Goal: Information Seeking & Learning: Learn about a topic

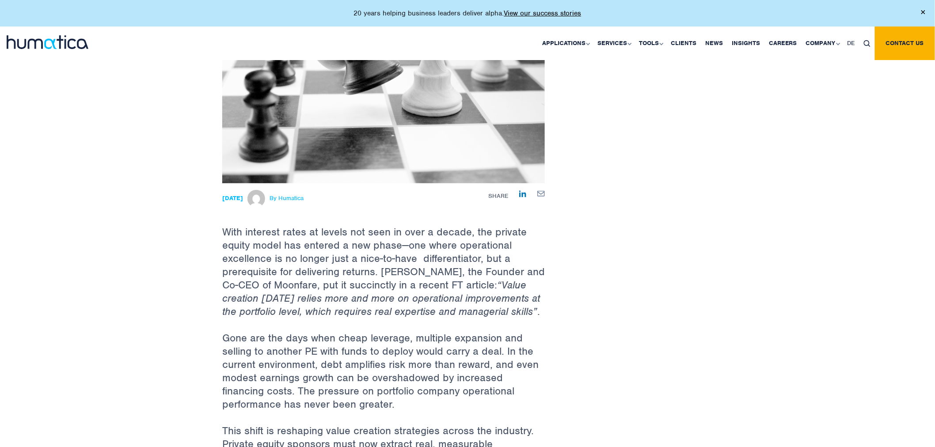
scroll to position [196, 0]
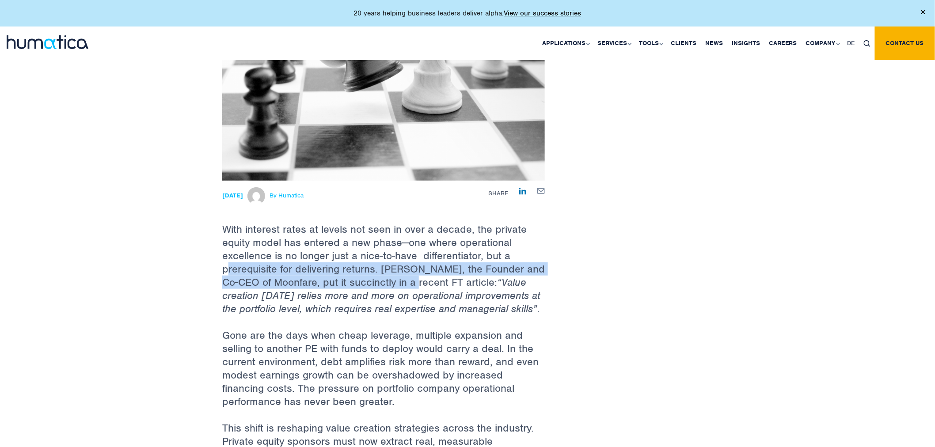
drag, startPoint x: 230, startPoint y: 271, endPoint x: 405, endPoint y: 284, distance: 175.9
click at [405, 285] on p "With interest rates at levels not seen in over a decade, the private equity mod…" at bounding box center [383, 255] width 323 height 148
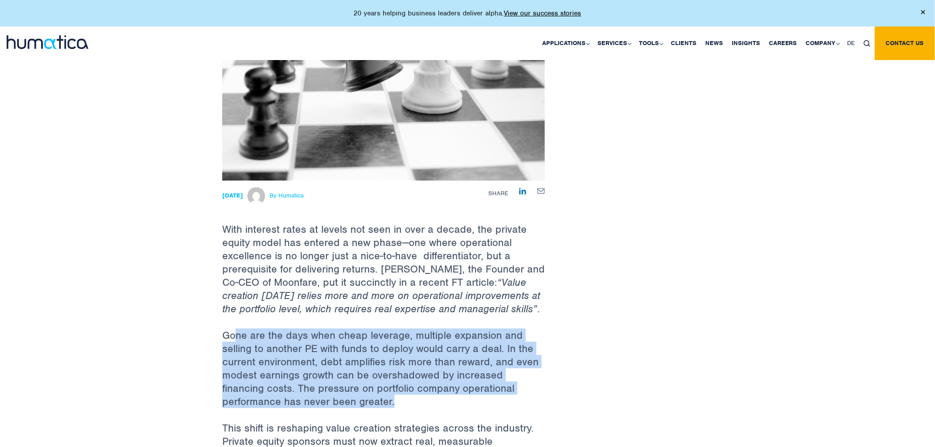
drag, startPoint x: 264, startPoint y: 350, endPoint x: 422, endPoint y: 413, distance: 170.2
click at [422, 413] on p "Gone are the days when cheap leverage, multiple expansion and selling to anothe…" at bounding box center [383, 375] width 323 height 93
click at [264, 367] on p "Gone are the days when cheap leverage, multiple expansion and selling to anothe…" at bounding box center [383, 375] width 323 height 93
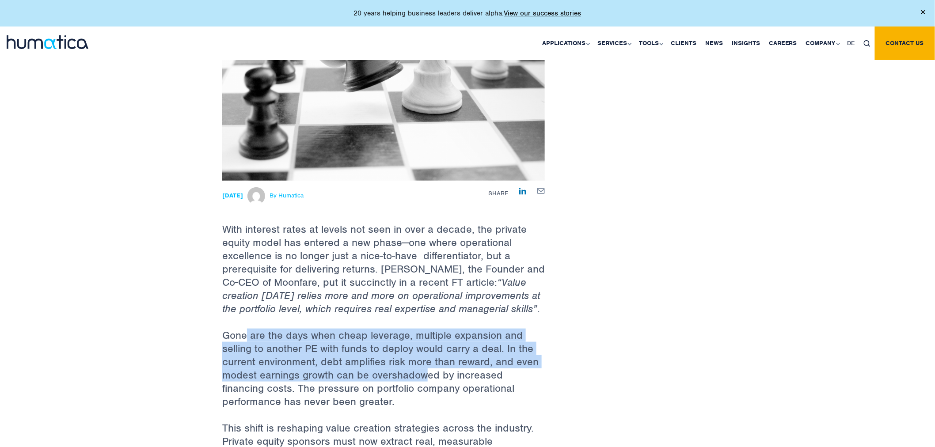
drag, startPoint x: 247, startPoint y: 338, endPoint x: 422, endPoint y: 379, distance: 180.7
click at [422, 379] on p "Gone are the days when cheap leverage, multiple expansion and selling to anothe…" at bounding box center [383, 375] width 323 height 93
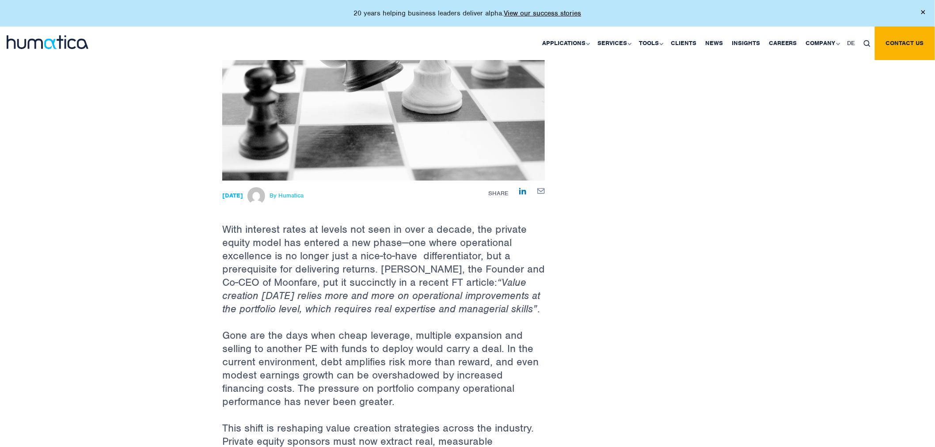
click at [410, 410] on p "Gone are the days when cheap leverage, multiple expansion and selling to anothe…" at bounding box center [383, 375] width 323 height 93
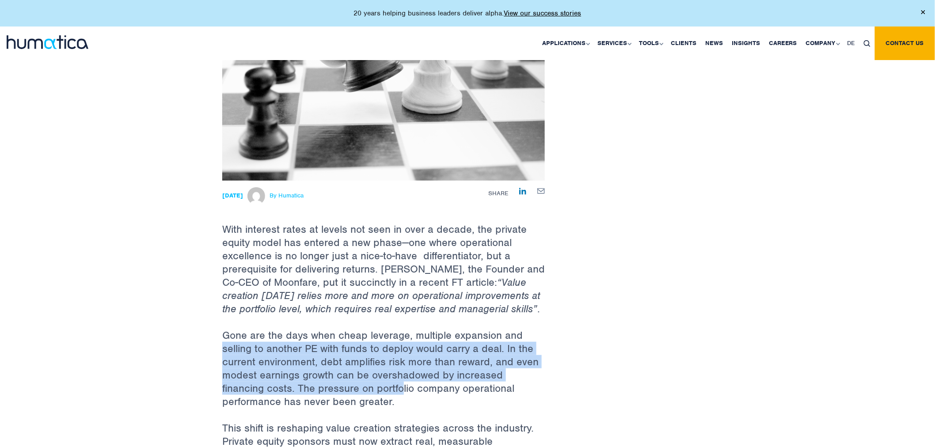
drag, startPoint x: 275, startPoint y: 369, endPoint x: 409, endPoint y: 383, distance: 134.6
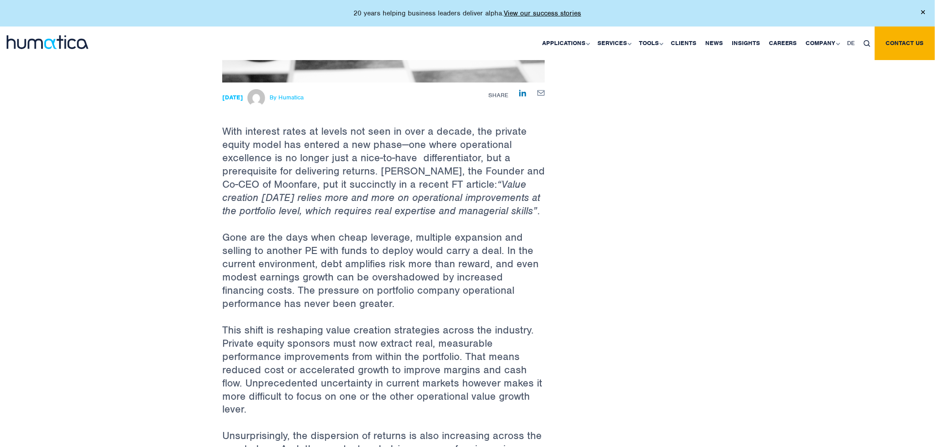
drag, startPoint x: 279, startPoint y: 322, endPoint x: 249, endPoint y: 323, distance: 29.6
click at [277, 322] on p "Gone are the days when cheap leverage, multiple expansion and selling to anothe…" at bounding box center [383, 277] width 323 height 93
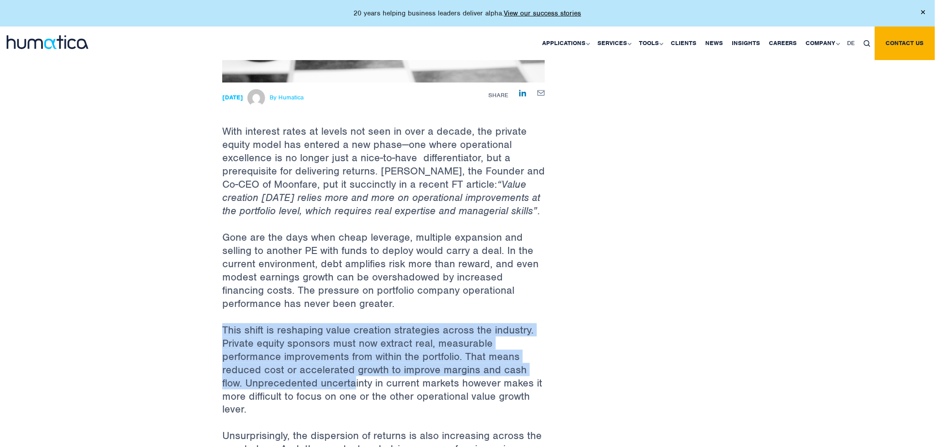
drag, startPoint x: 329, startPoint y: 369, endPoint x: 358, endPoint y: 383, distance: 31.8
click at [358, 383] on p "This shift is reshaping value creation strategies across the industry. Private …" at bounding box center [383, 376] width 323 height 106
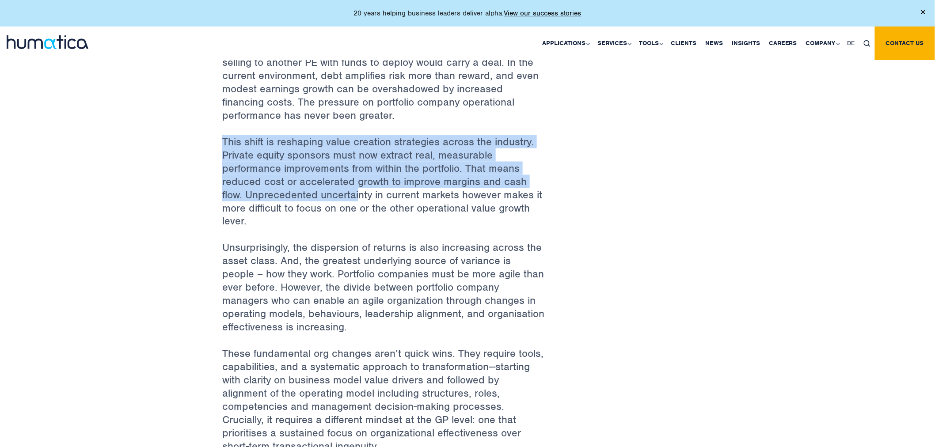
scroll to position [540, 0]
